Goal: Task Accomplishment & Management: Use online tool/utility

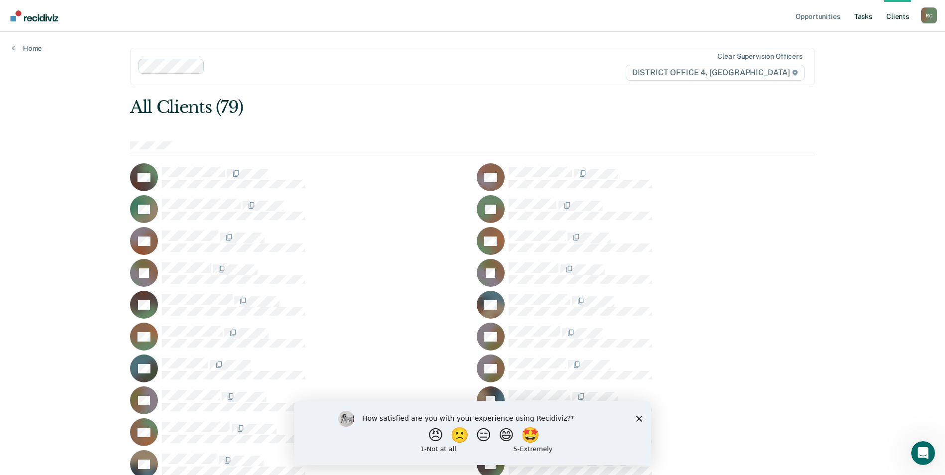
click at [868, 13] on link "Tasks" at bounding box center [863, 16] width 22 height 32
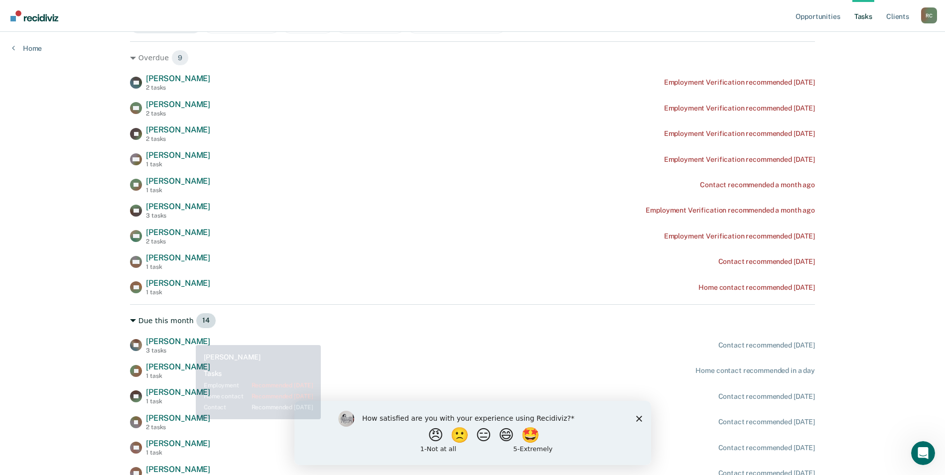
scroll to position [149, 0]
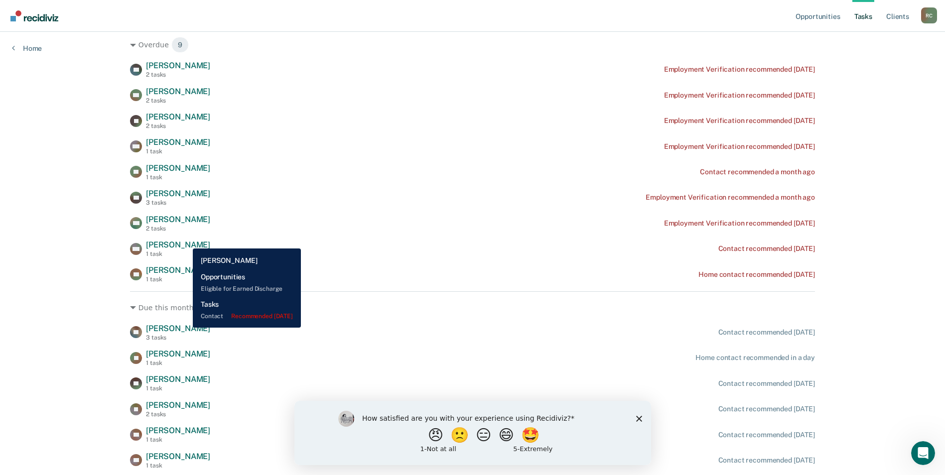
click at [185, 241] on span "[PERSON_NAME]" at bounding box center [178, 244] width 64 height 9
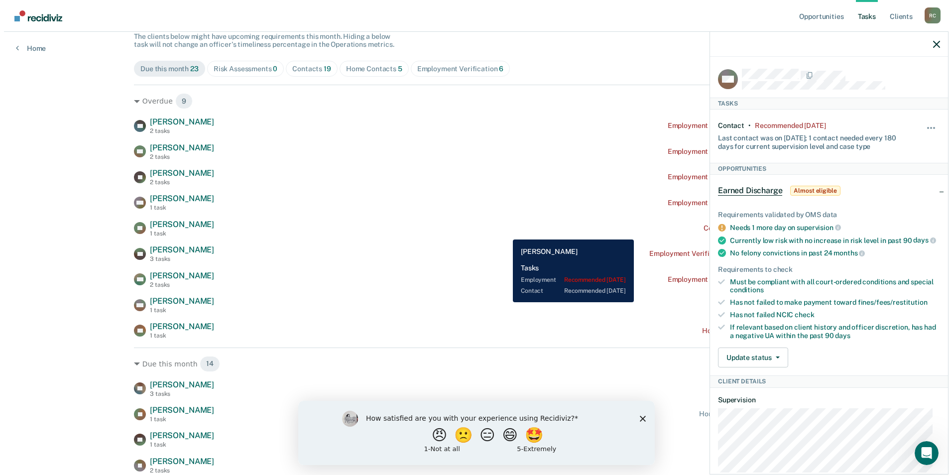
scroll to position [0, 0]
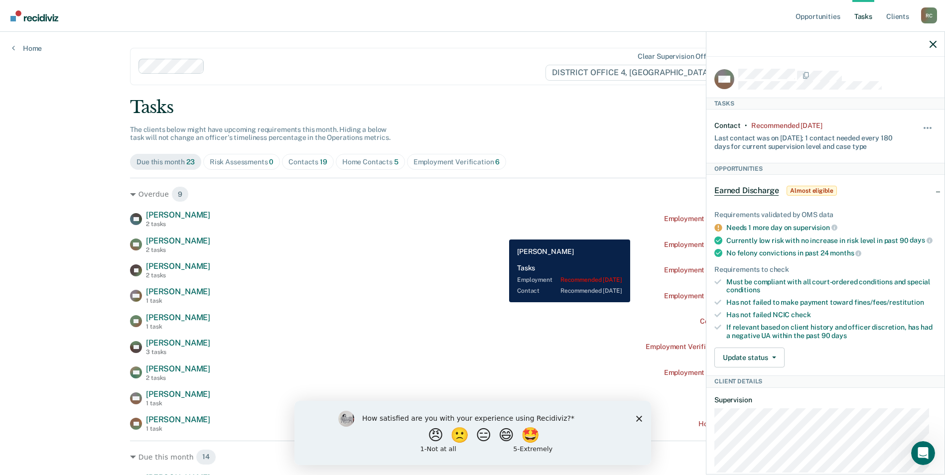
click at [503, 230] on div "TH [PERSON_NAME] 2 tasks Employment Verification recommended [DATE] AO [PERSON_…" at bounding box center [472, 321] width 685 height 223
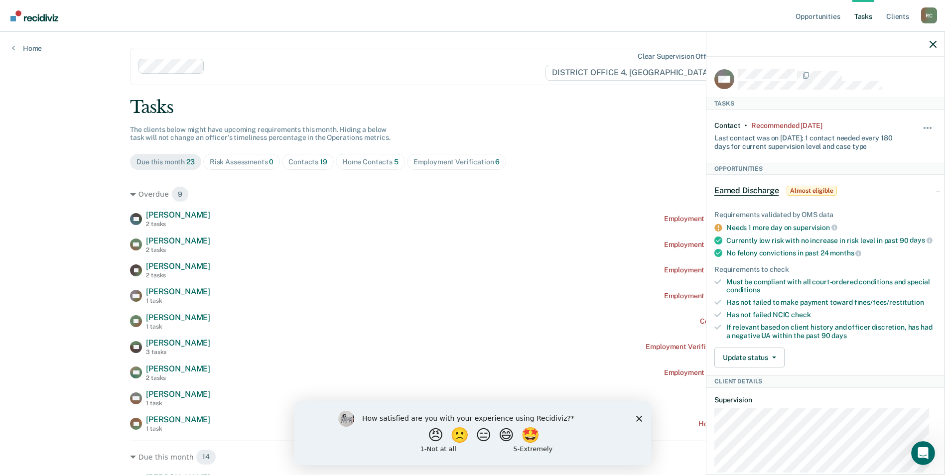
click at [391, 167] on span "Home Contacts 5" at bounding box center [370, 162] width 69 height 16
